Goal: Task Accomplishment & Management: Complete application form

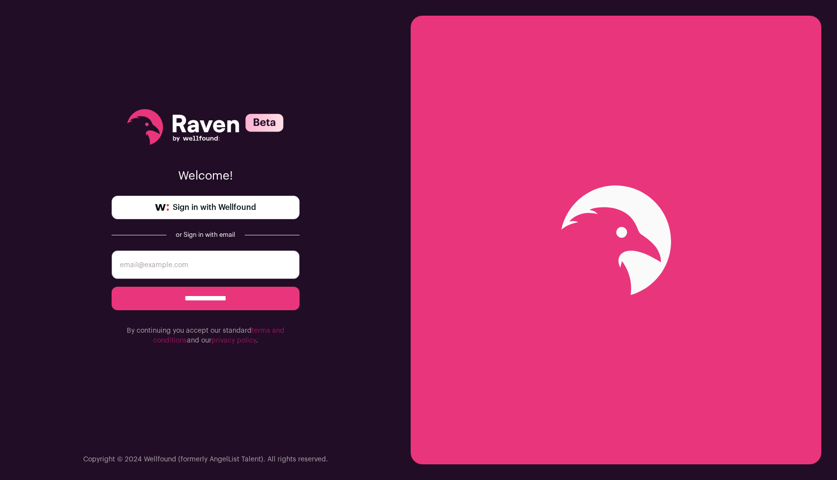
click at [220, 263] on input "email" at bounding box center [206, 264] width 188 height 28
type input "brentonamorris@gmail.com"
click at [112, 287] on input "**********" at bounding box center [206, 298] width 188 height 23
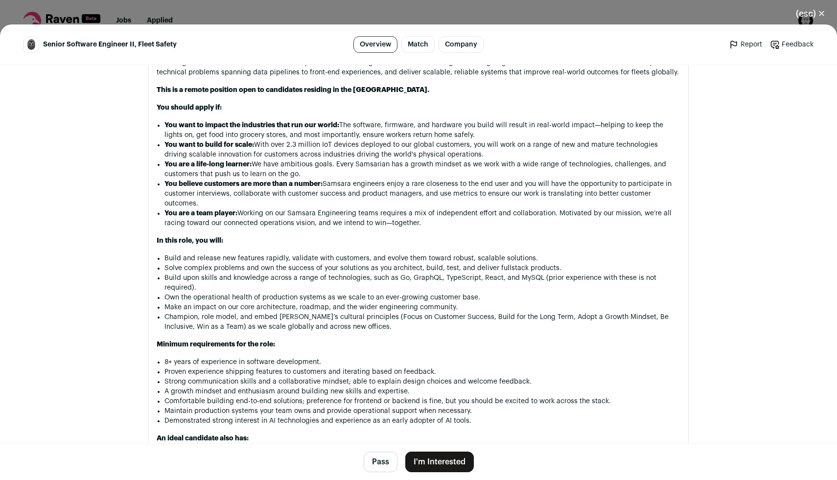
scroll to position [902, 0]
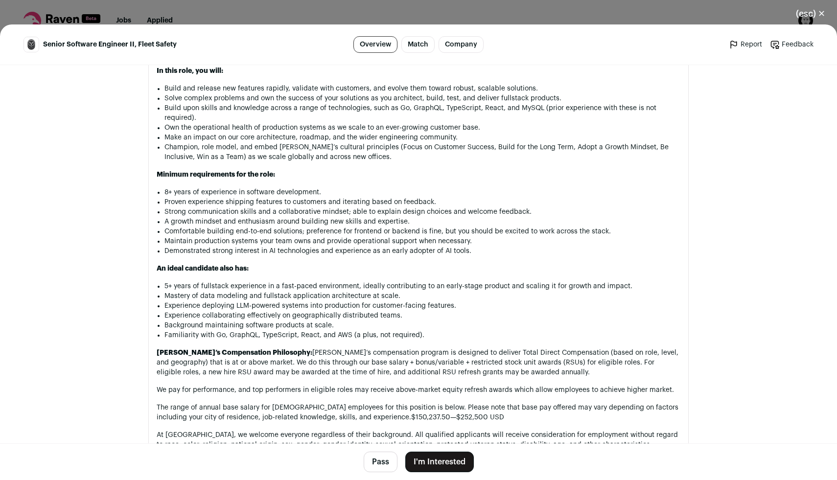
click at [442, 461] on button "I'm Interested" at bounding box center [439, 462] width 68 height 21
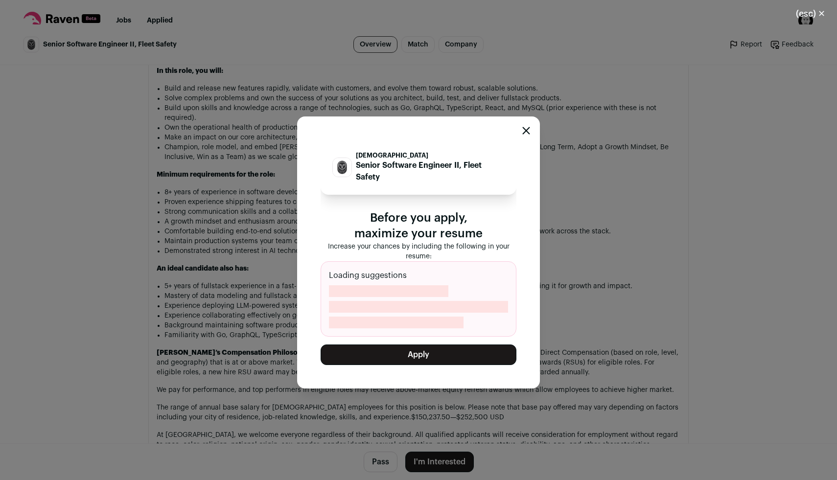
click at [426, 357] on button "Apply" at bounding box center [418, 354] width 196 height 21
